Goal: Transaction & Acquisition: Purchase product/service

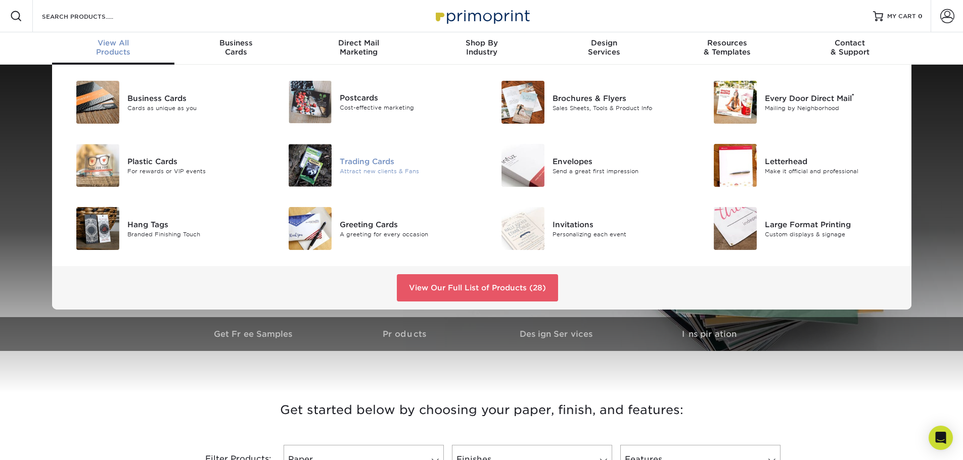
click at [361, 165] on div "Trading Cards" at bounding box center [407, 161] width 134 height 11
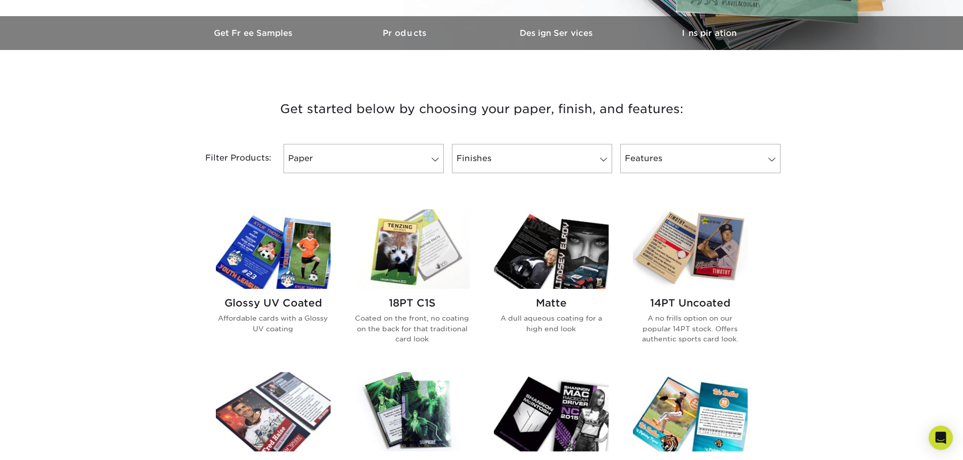
scroll to position [303, 0]
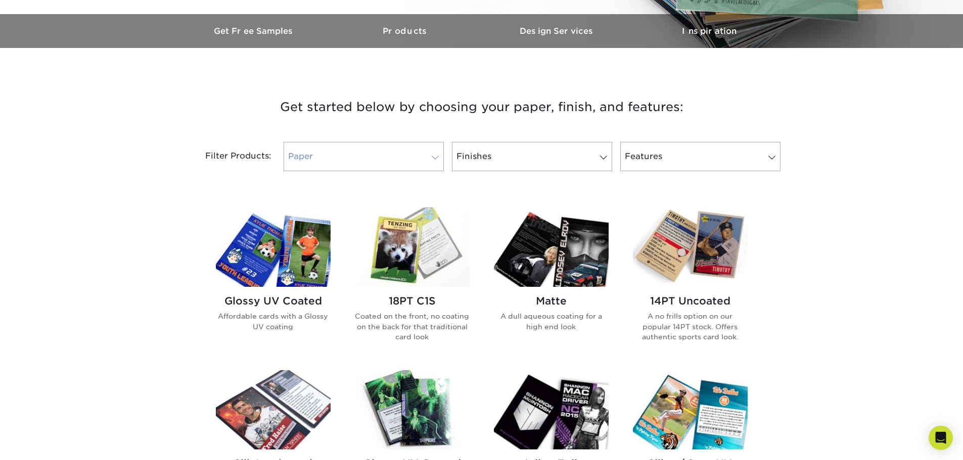
click at [418, 149] on link "Paper" at bounding box center [363, 156] width 160 height 29
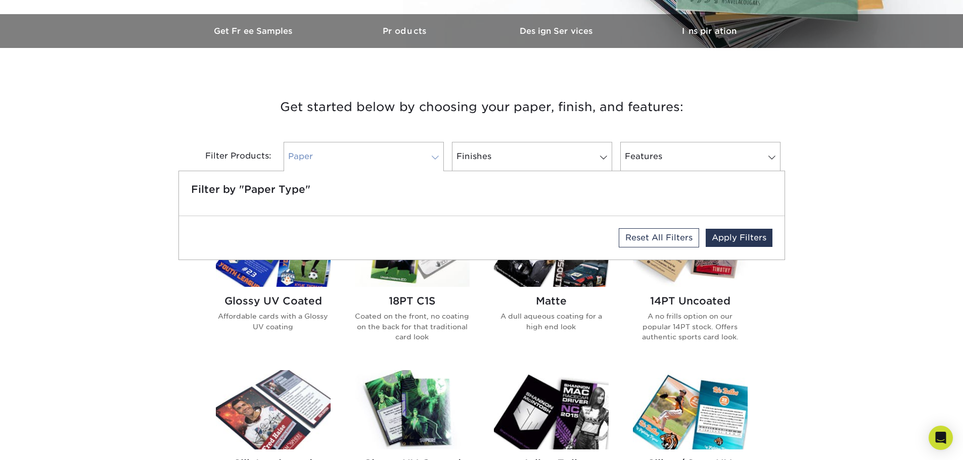
click at [432, 147] on link "Paper" at bounding box center [363, 156] width 160 height 29
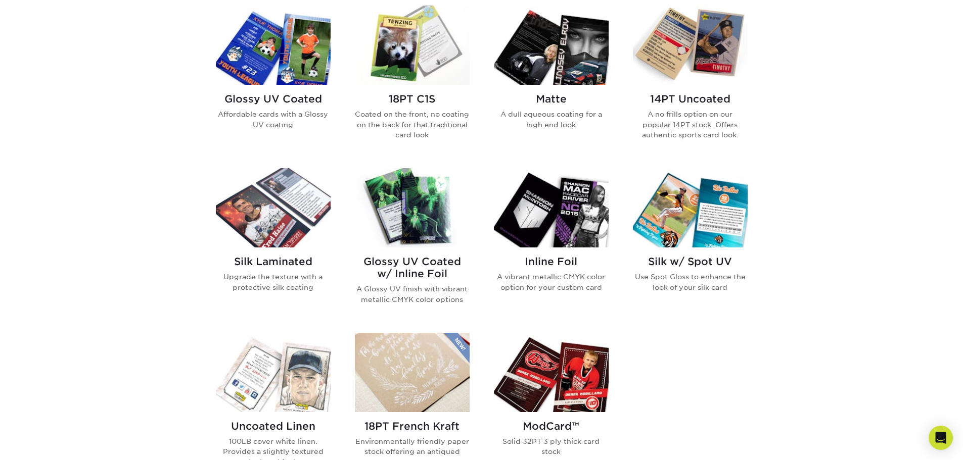
scroll to position [455, 0]
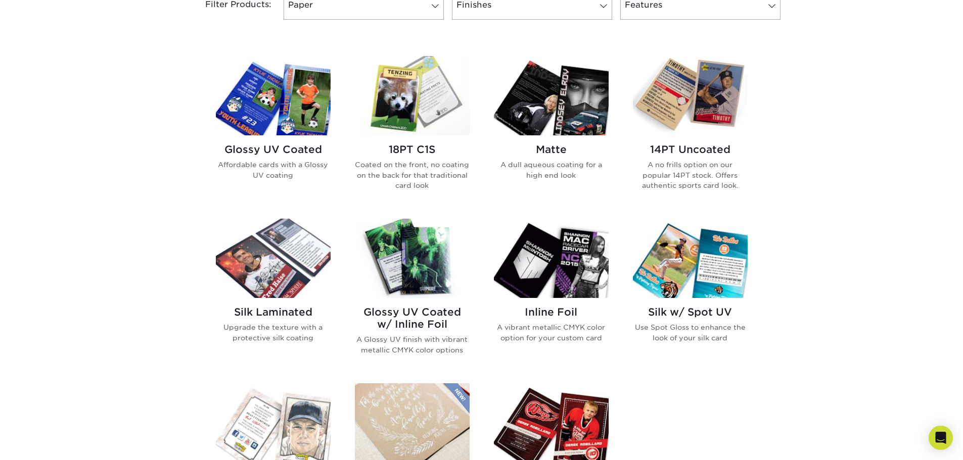
click at [531, 311] on h2 "Inline Foil" at bounding box center [551, 312] width 115 height 12
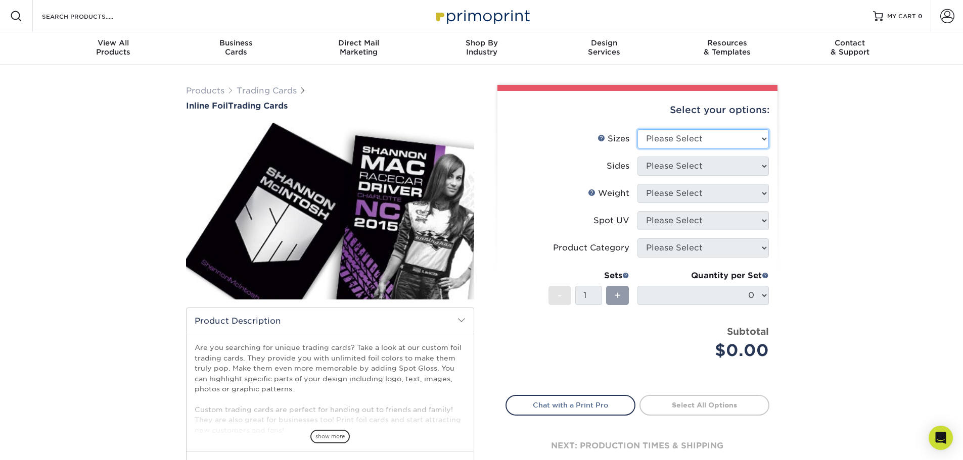
click at [759, 137] on select "Please Select 2.5" x 3.5"" at bounding box center [702, 138] width 131 height 19
select select "2.50x3.50"
click at [637, 129] on select "Please Select 2.5" x 3.5"" at bounding box center [702, 138] width 131 height 19
click at [756, 167] on select "Please Select Print Both Sides - Foil Back Only Print Both Sides - Foil Both Si…" at bounding box center [702, 166] width 131 height 19
select select "a75ac2f1-9911-48d6-841d-245b5ac08f27"
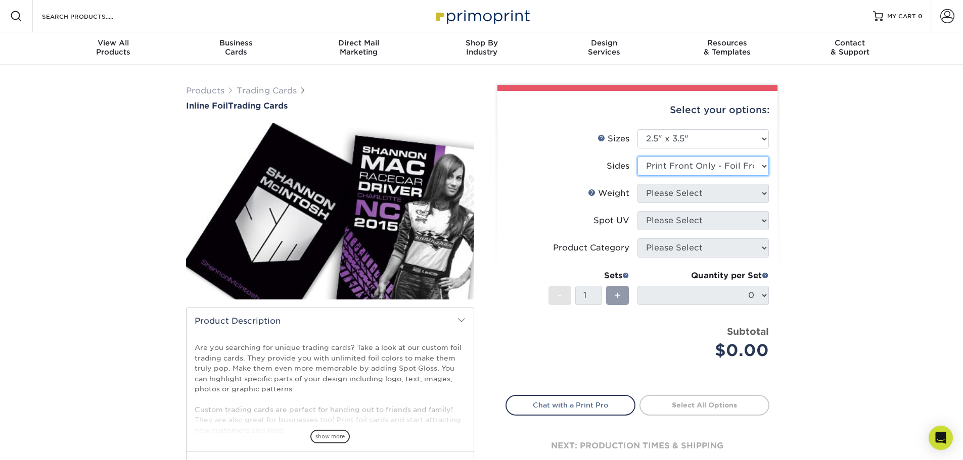
click at [637, 157] on select "Please Select Print Both Sides - Foil Back Only Print Both Sides - Foil Both Si…" at bounding box center [702, 166] width 131 height 19
click at [720, 200] on select "Please Select 16PT" at bounding box center [702, 193] width 131 height 19
select select "16PT"
click at [637, 184] on select "Please Select 16PT" at bounding box center [702, 193] width 131 height 19
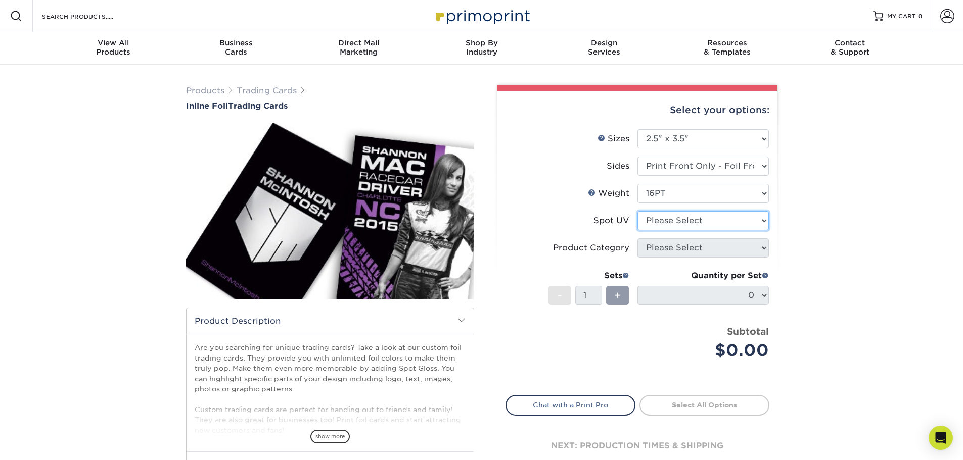
click at [746, 220] on select "Please Select No Spot UV Front Only Back Only" at bounding box center [702, 220] width 131 height 19
select select "3"
click at [637, 211] on select "Please Select No Spot UV Front Only Back Only" at bounding box center [702, 220] width 131 height 19
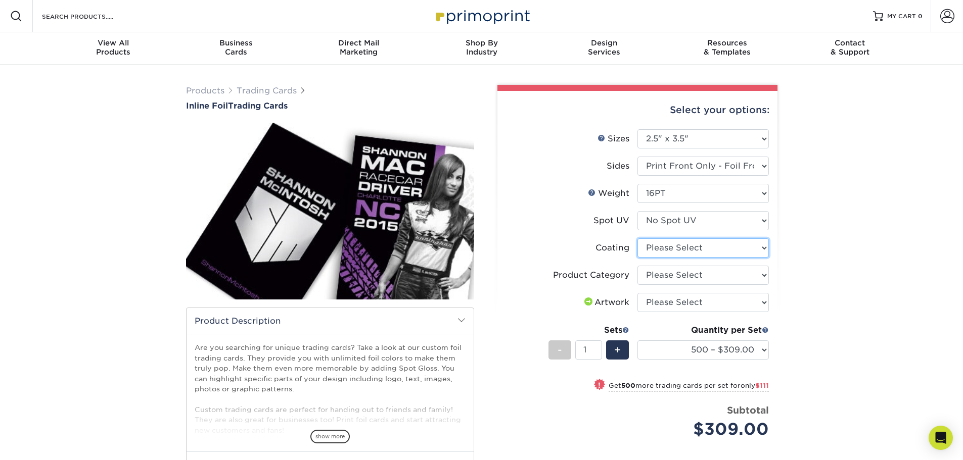
click at [717, 247] on select at bounding box center [702, 248] width 131 height 19
select select "3e7618de-abca-4bda-9f97-8b9129e913d8"
click at [637, 239] on select at bounding box center [702, 248] width 131 height 19
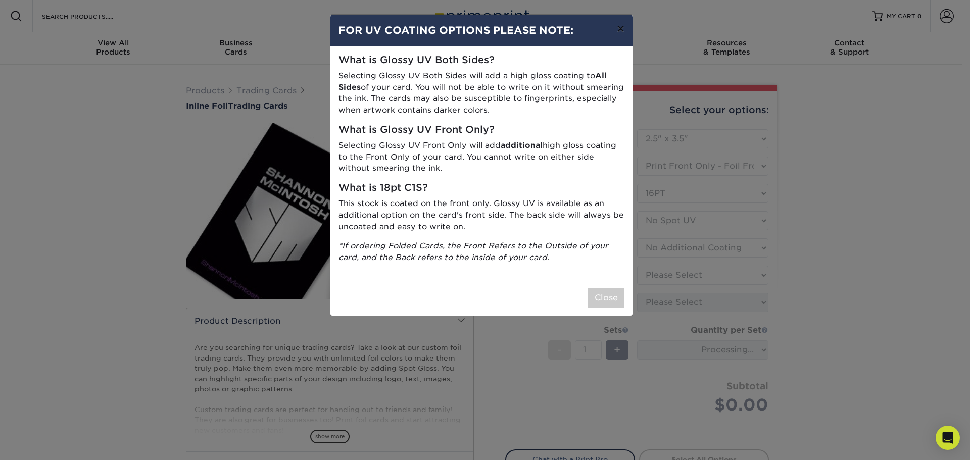
click at [622, 31] on button "×" at bounding box center [620, 29] width 23 height 28
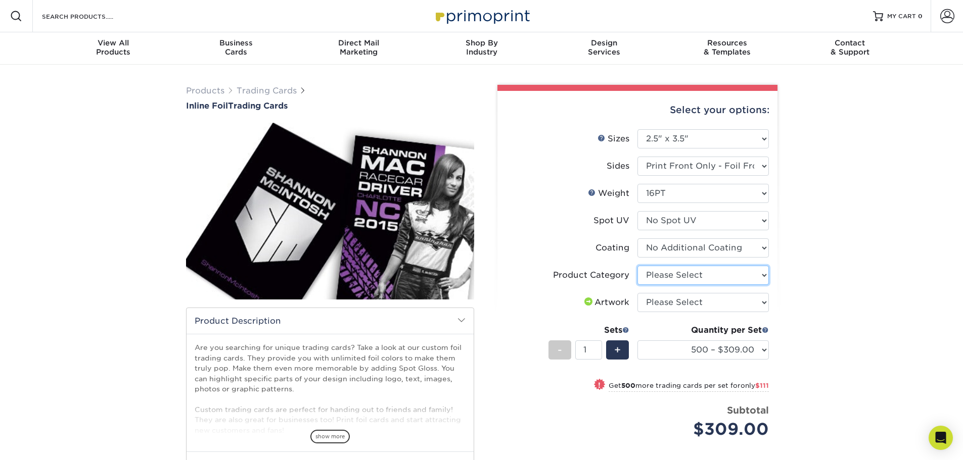
click at [718, 273] on select "Please Select Trading Cards" at bounding box center [702, 275] width 131 height 19
select select "c2f9bce9-36c2-409d-b101-c29d9d031e18"
click at [637, 266] on select "Please Select Trading Cards" at bounding box center [702, 275] width 131 height 19
click at [693, 304] on select "Please Select I will upload files I need a design - $100" at bounding box center [702, 302] width 131 height 19
select select "upload"
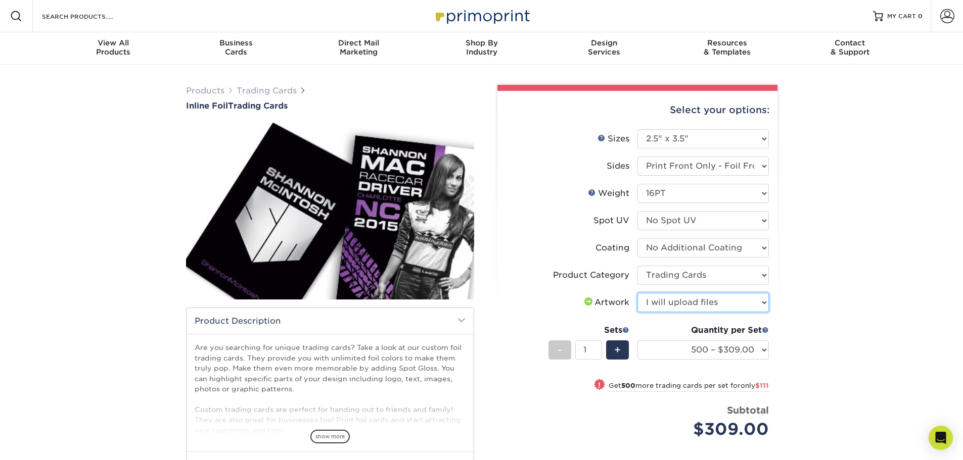
click at [637, 293] on select "Please Select I will upload files I need a design - $100" at bounding box center [702, 302] width 131 height 19
click at [728, 348] on select "500 – $309.00 1000 – $420.00 2500 – $688.00 5000 – $990.00" at bounding box center [702, 350] width 131 height 19
click at [691, 356] on select "500 – $309.00 1000 – $420.00 2500 – $688.00 5000 – $990.00" at bounding box center [702, 350] width 131 height 19
